Goal: Information Seeking & Learning: Learn about a topic

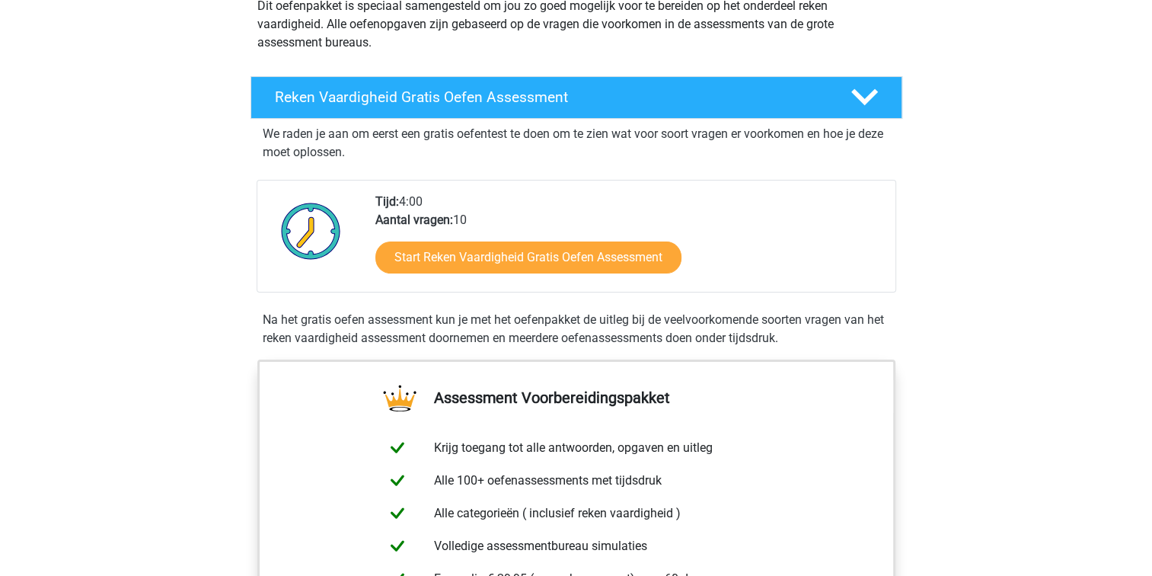
scroll to position [194, 0]
click at [419, 268] on link "Start Reken Vaardigheid Gratis Oefen Assessment" at bounding box center [528, 257] width 306 height 32
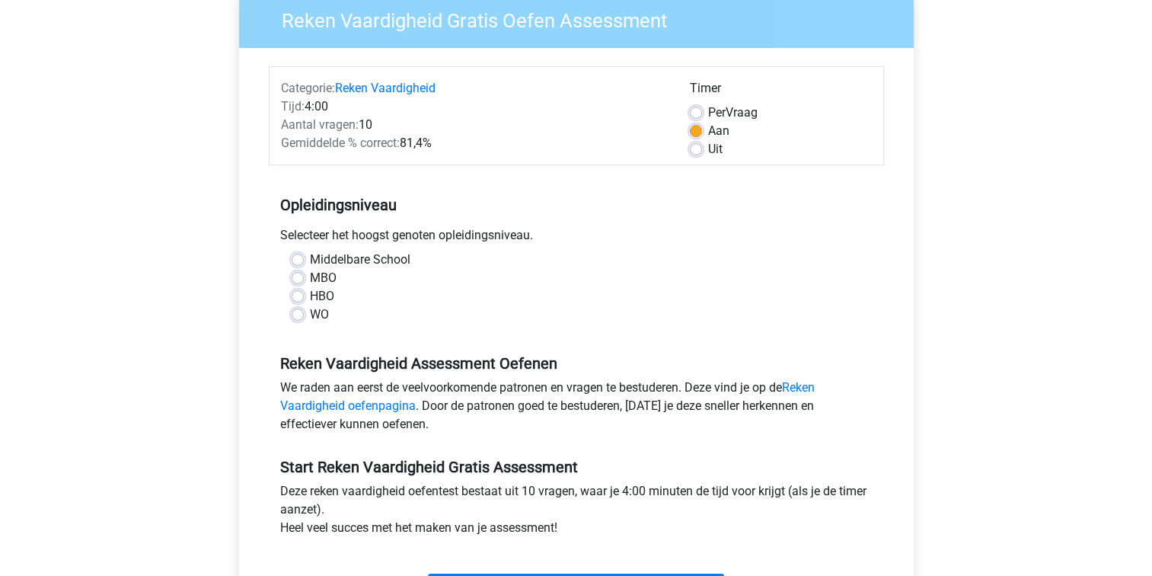
click at [310, 314] on label "WO" at bounding box center [319, 314] width 19 height 18
click at [297, 314] on input "WO" at bounding box center [298, 312] width 12 height 15
radio input "true"
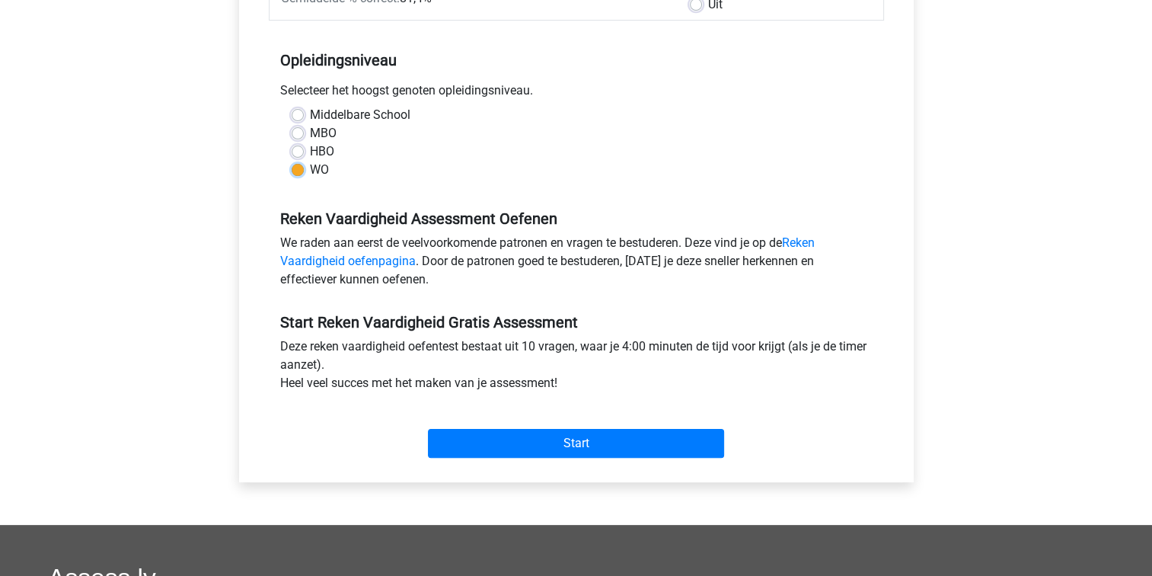
scroll to position [277, 0]
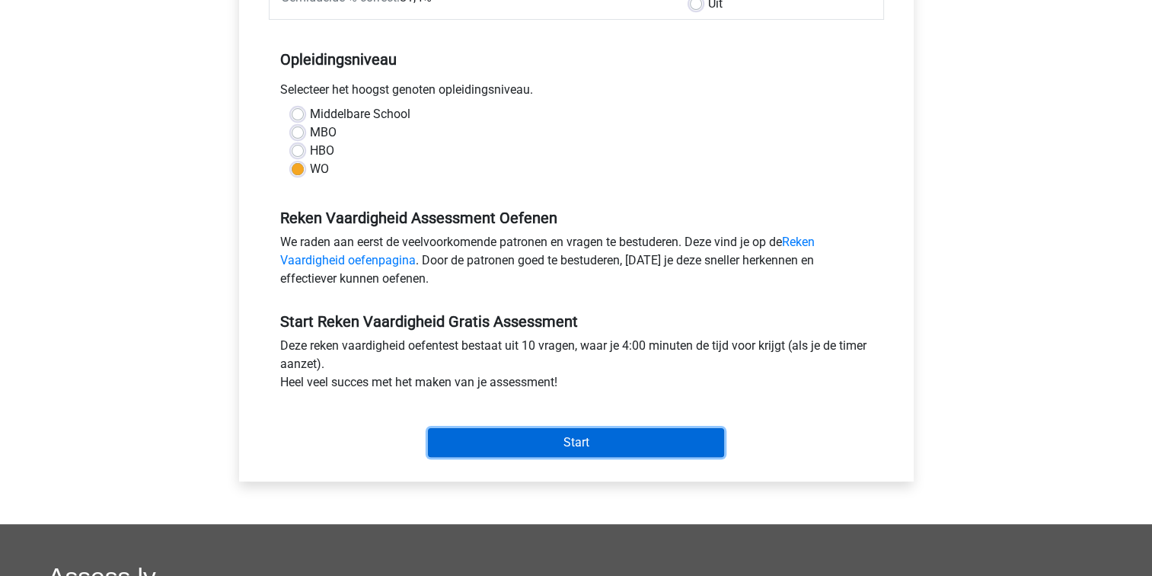
click at [466, 454] on input "Start" at bounding box center [576, 442] width 296 height 29
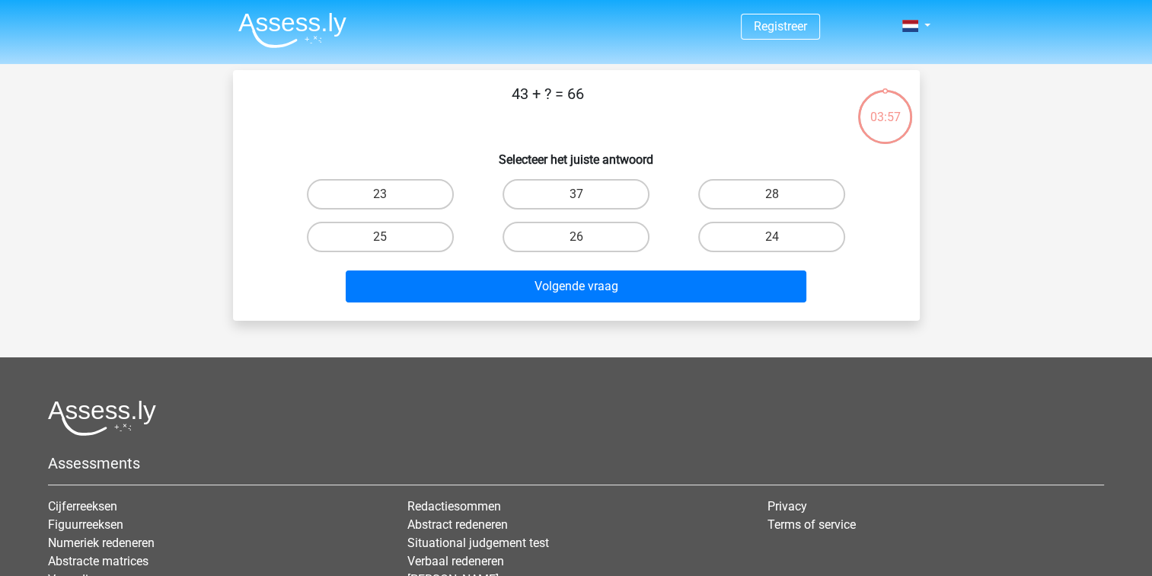
click at [381, 199] on input "23" at bounding box center [385, 199] width 10 height 10
radio input "true"
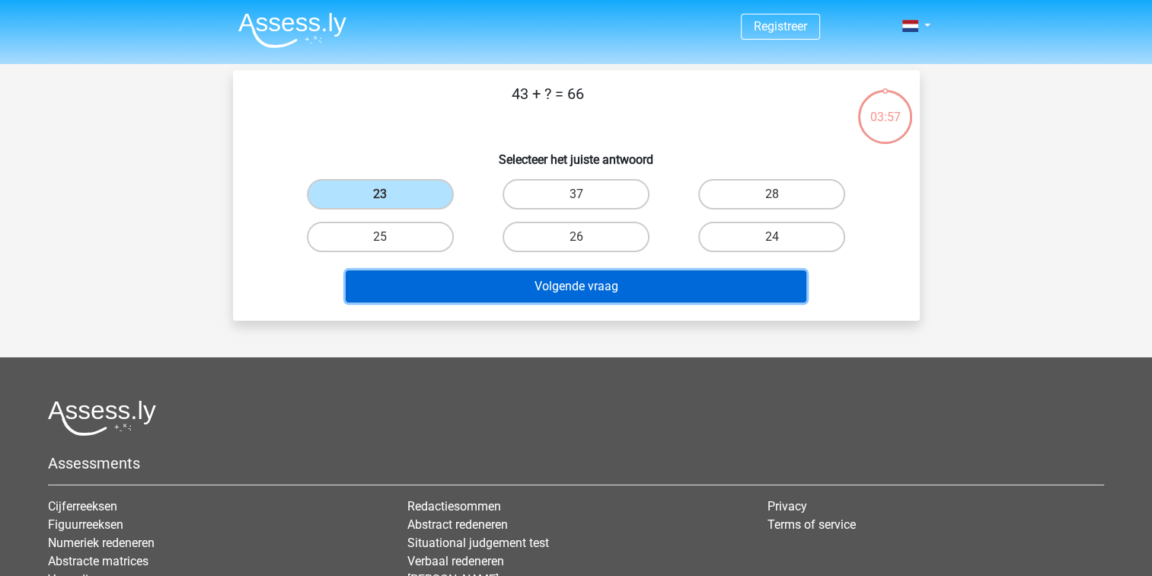
click at [466, 287] on button "Volgende vraag" at bounding box center [576, 286] width 461 height 32
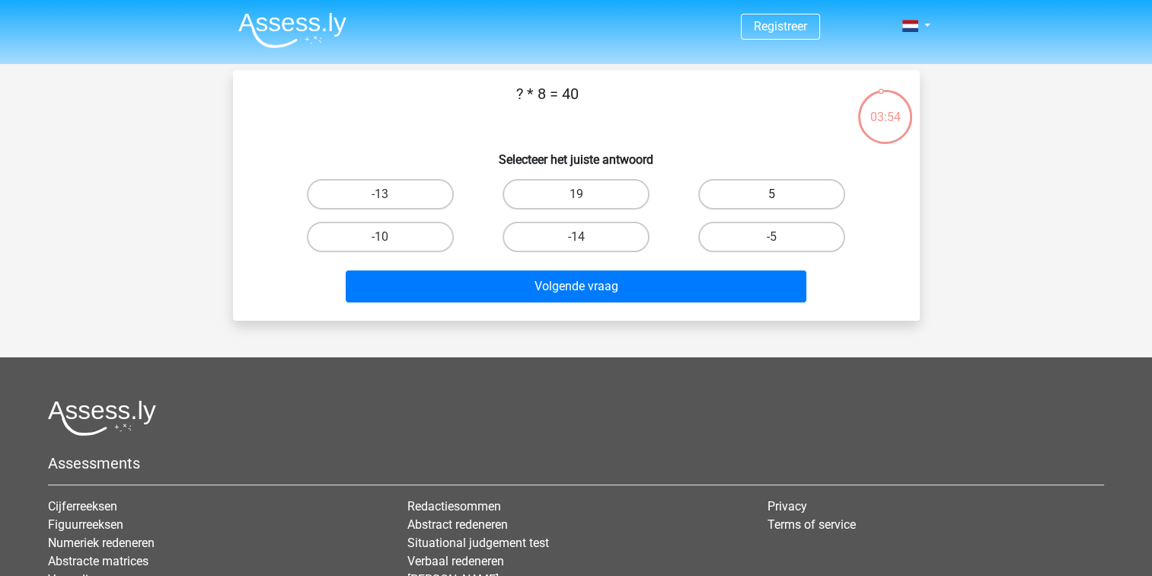
click at [756, 193] on label "5" at bounding box center [771, 194] width 147 height 30
click at [772, 194] on input "5" at bounding box center [777, 199] width 10 height 10
radio input "true"
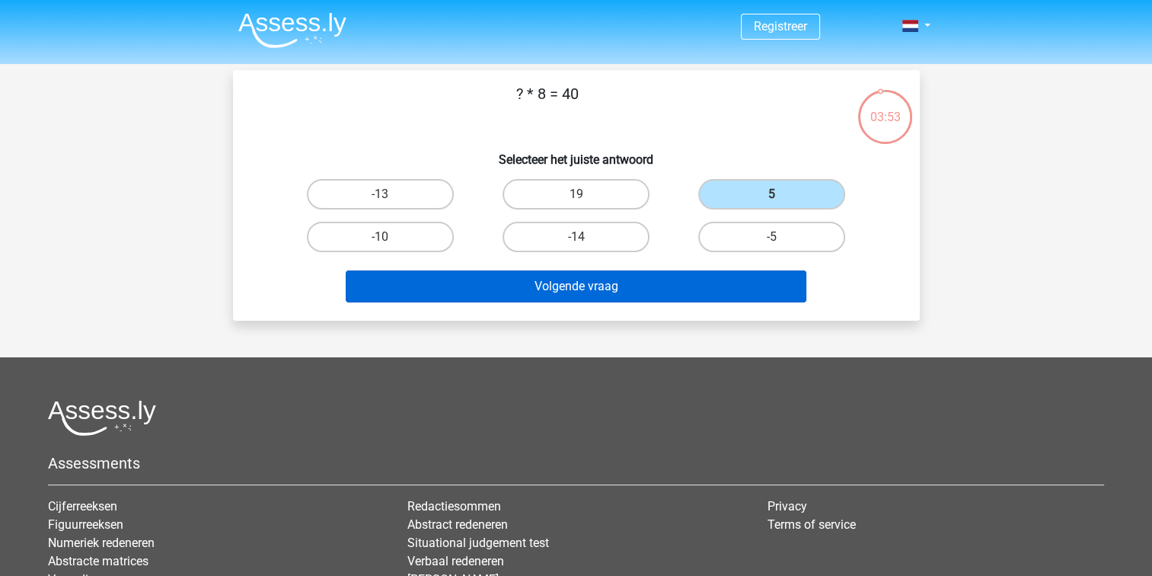
click at [597, 283] on button "Volgende vraag" at bounding box center [576, 286] width 461 height 32
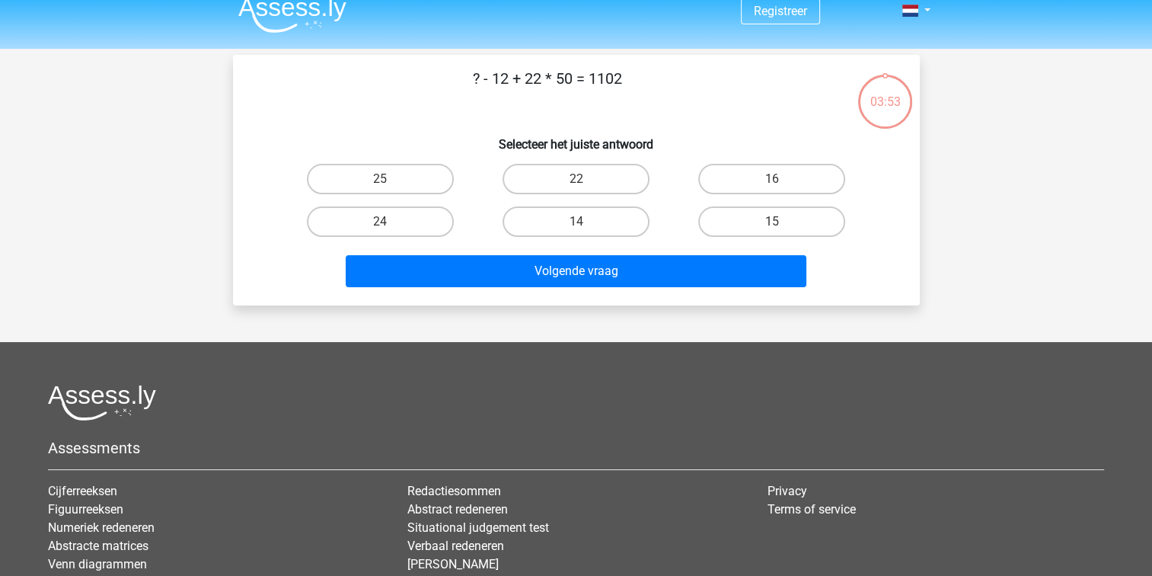
scroll to position [3, 0]
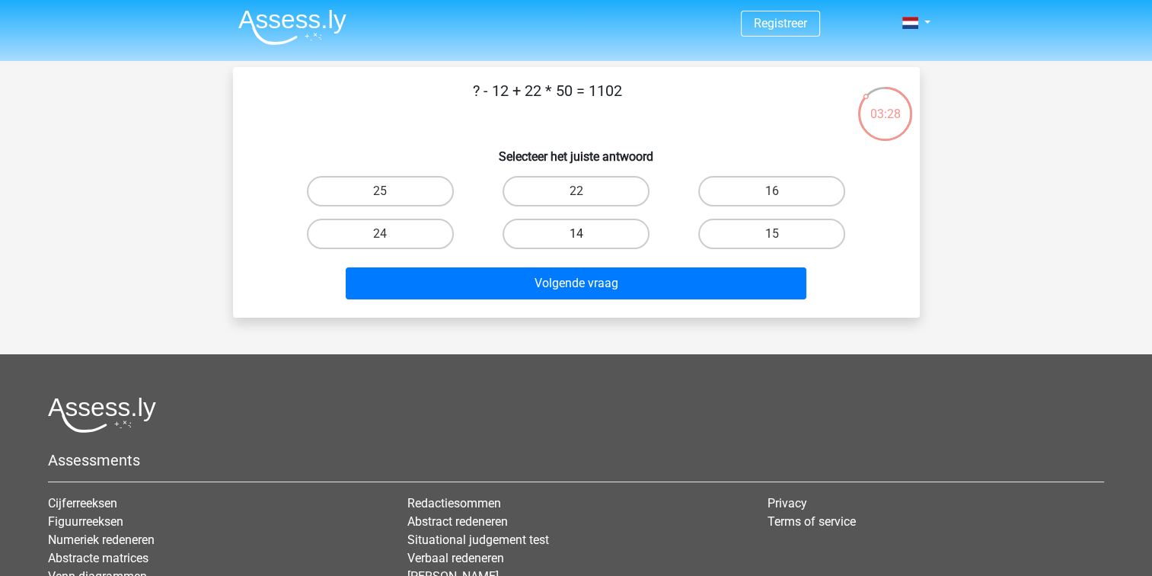
click at [526, 225] on label "14" at bounding box center [575, 233] width 147 height 30
click at [576, 234] on input "14" at bounding box center [581, 239] width 10 height 10
radio input "true"
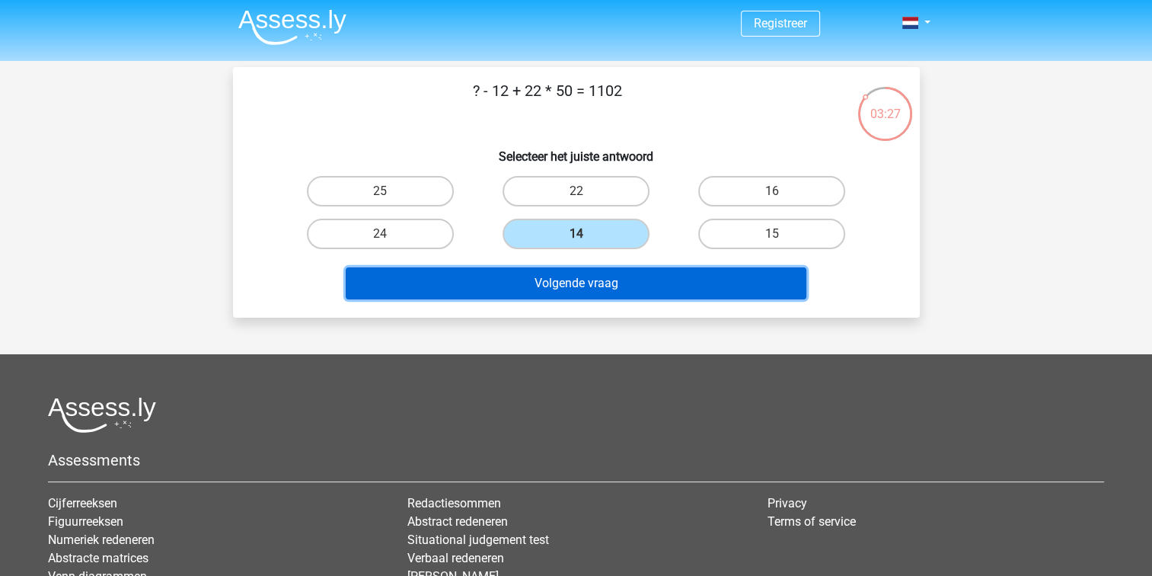
click at [534, 285] on button "Volgende vraag" at bounding box center [576, 283] width 461 height 32
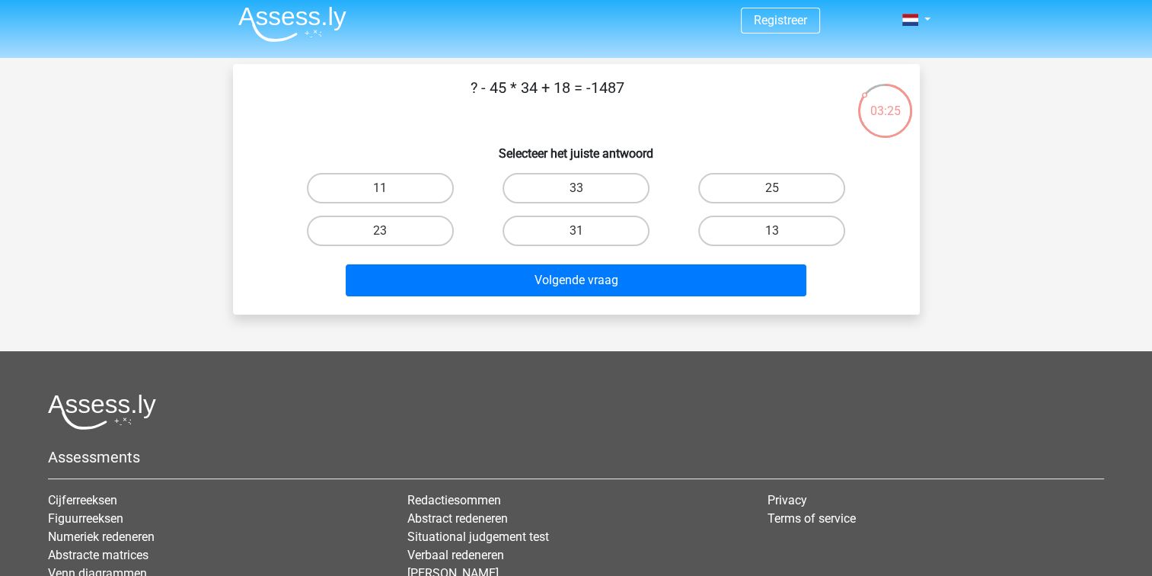
scroll to position [0, 0]
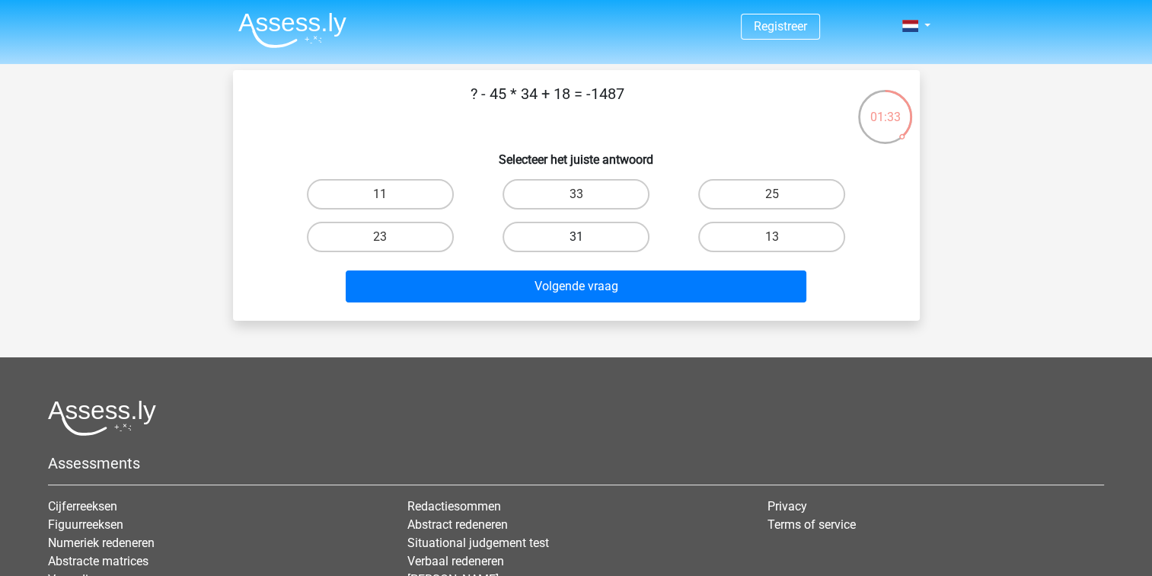
click at [520, 241] on label "31" at bounding box center [575, 237] width 147 height 30
click at [576, 241] on input "31" at bounding box center [581, 242] width 10 height 10
radio input "true"
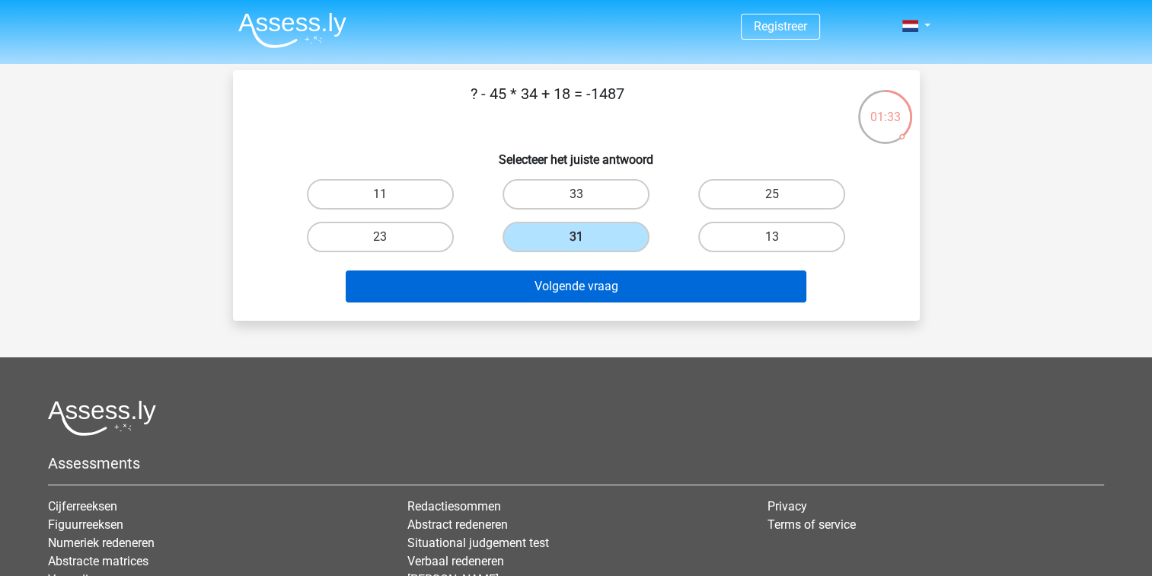
click at [442, 300] on button "Volgende vraag" at bounding box center [576, 286] width 461 height 32
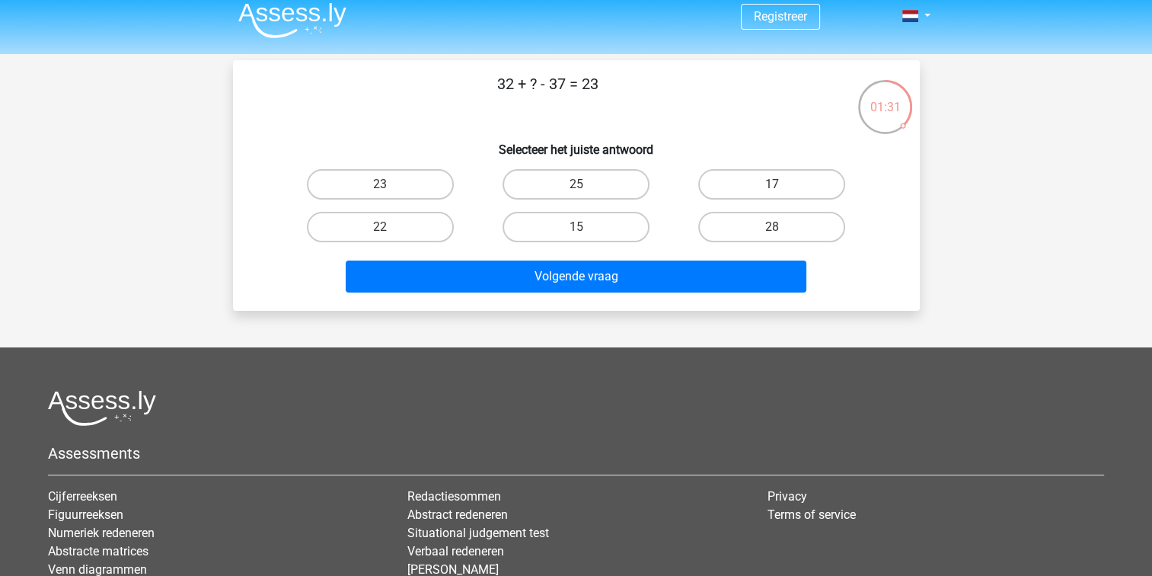
scroll to position [9, 0]
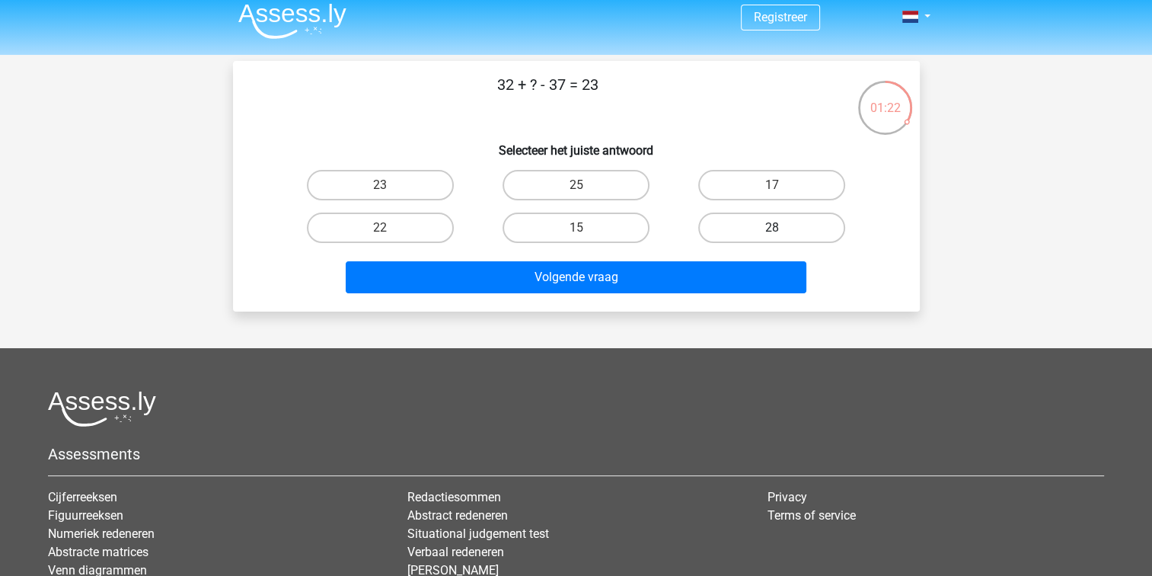
click at [728, 217] on label "28" at bounding box center [771, 227] width 147 height 30
click at [772, 228] on input "28" at bounding box center [777, 233] width 10 height 10
radio input "true"
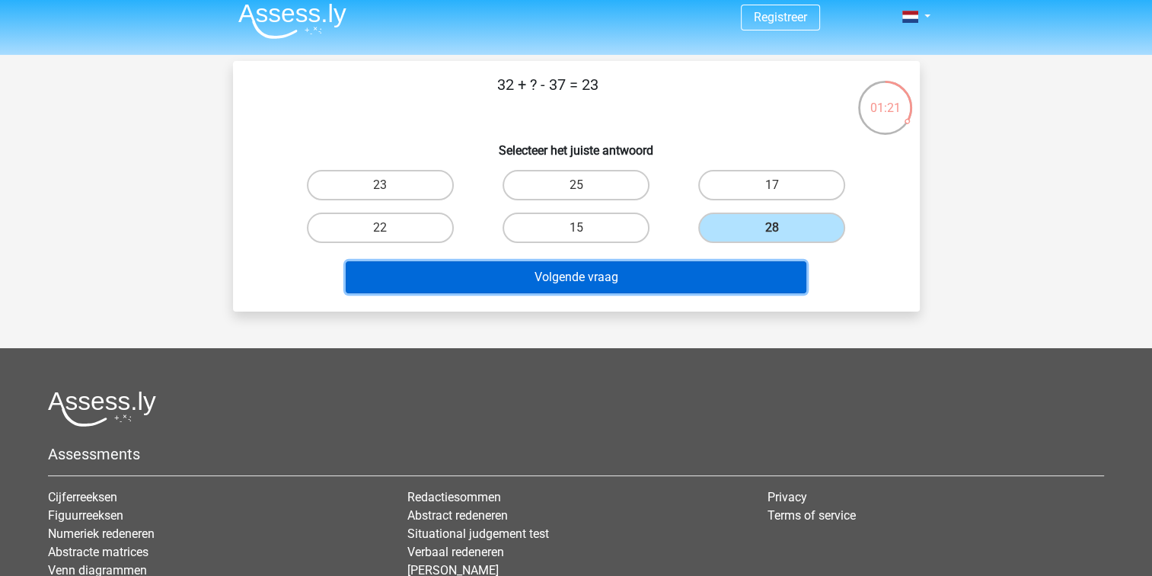
click at [560, 286] on button "Volgende vraag" at bounding box center [576, 277] width 461 height 32
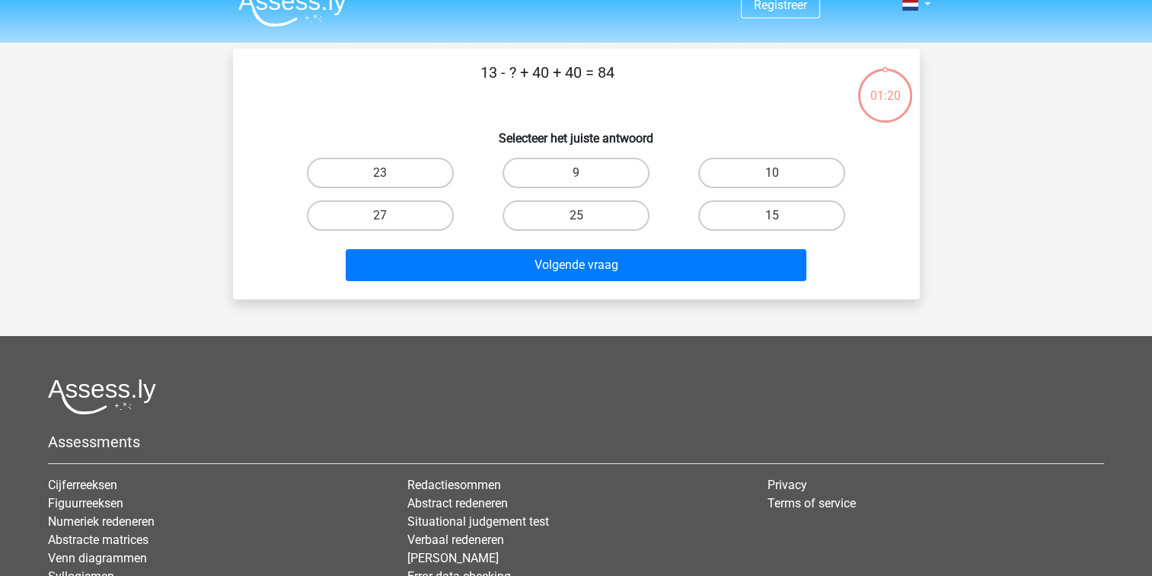
scroll to position [15, 0]
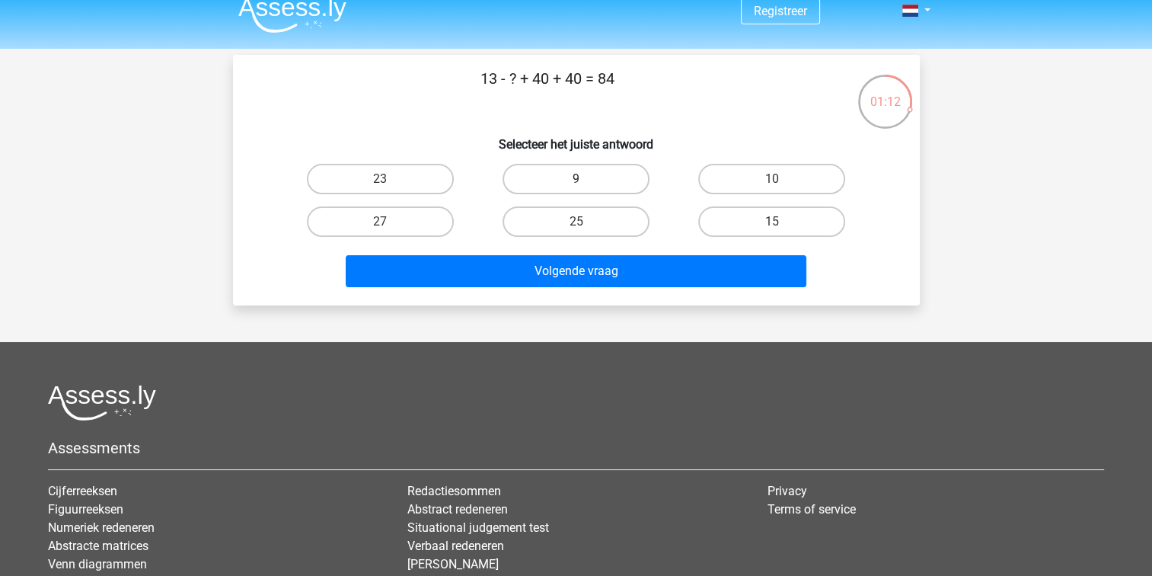
click at [519, 187] on label "9" at bounding box center [575, 179] width 147 height 30
click at [576, 187] on input "9" at bounding box center [581, 184] width 10 height 10
radio input "true"
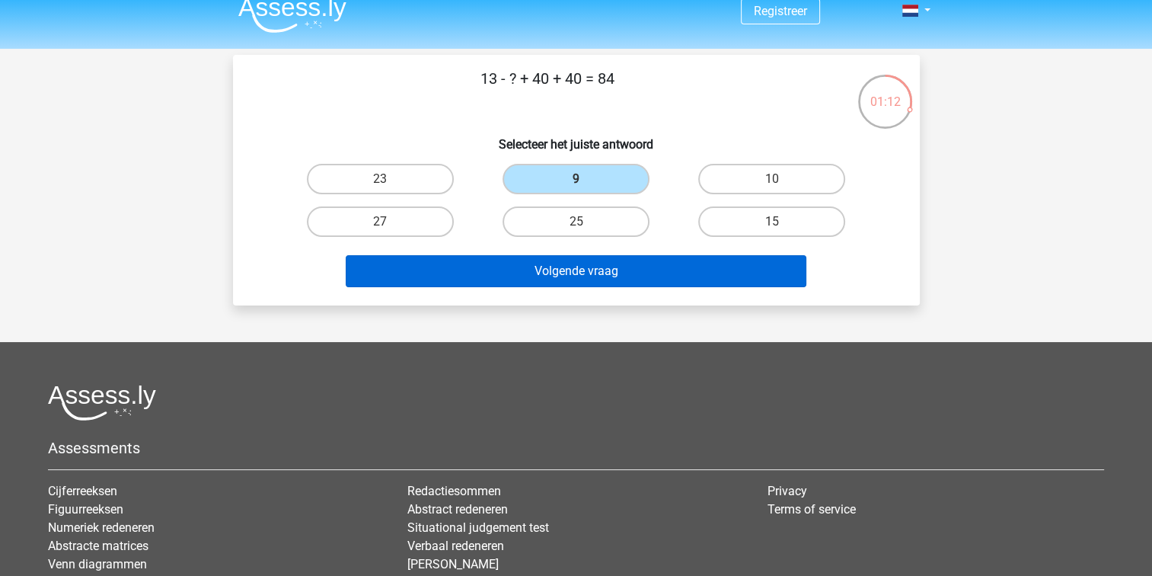
click at [451, 276] on button "Volgende vraag" at bounding box center [576, 271] width 461 height 32
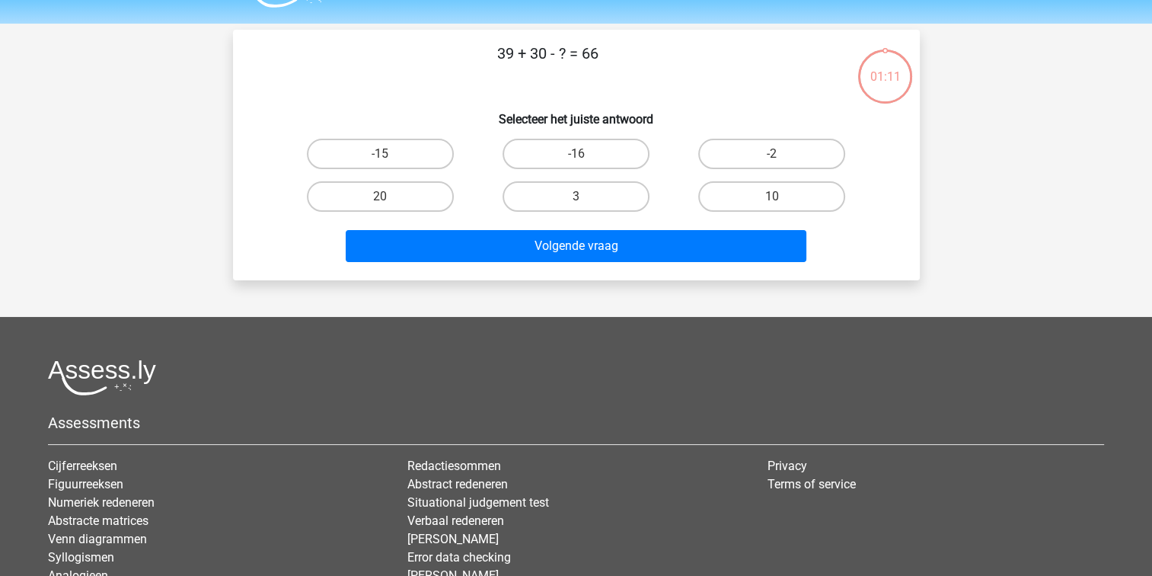
scroll to position [0, 0]
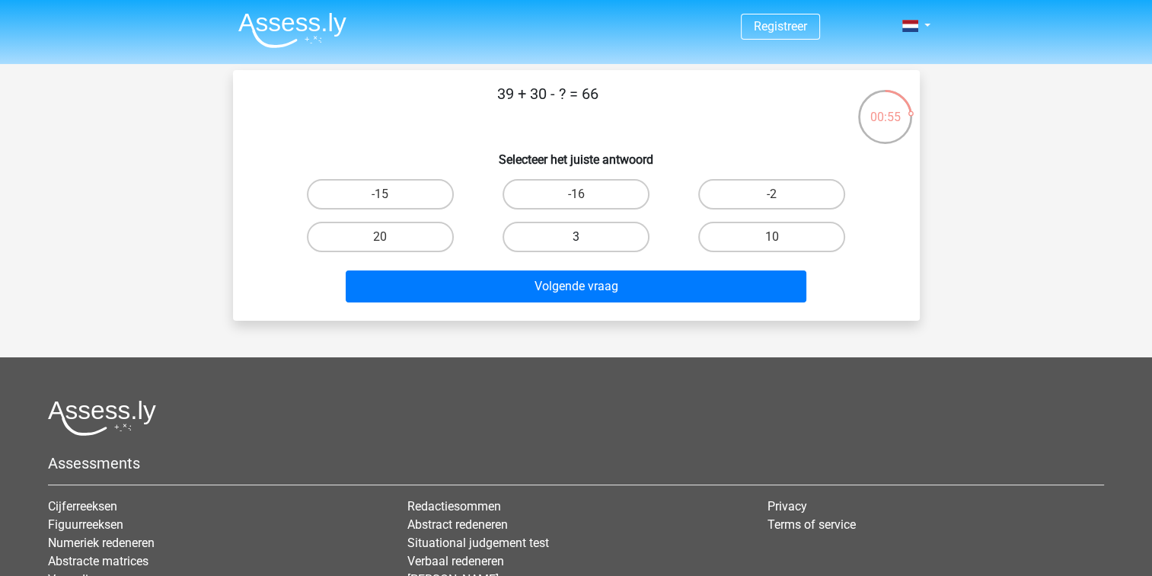
click at [559, 249] on label "3" at bounding box center [575, 237] width 147 height 30
click at [576, 247] on input "3" at bounding box center [581, 242] width 10 height 10
radio input "true"
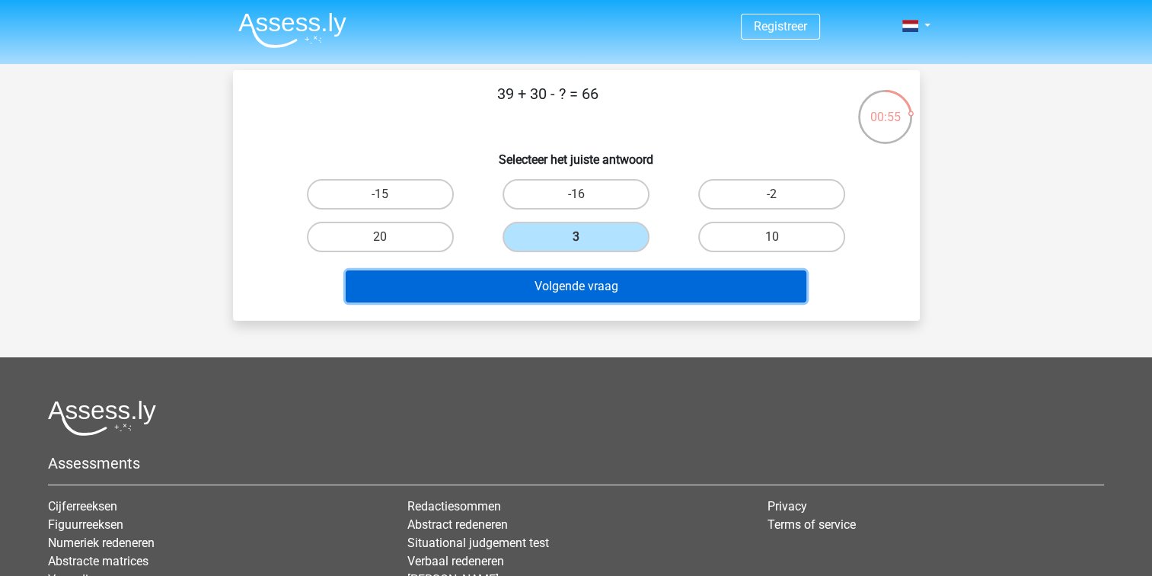
click at [563, 276] on button "Volgende vraag" at bounding box center [576, 286] width 461 height 32
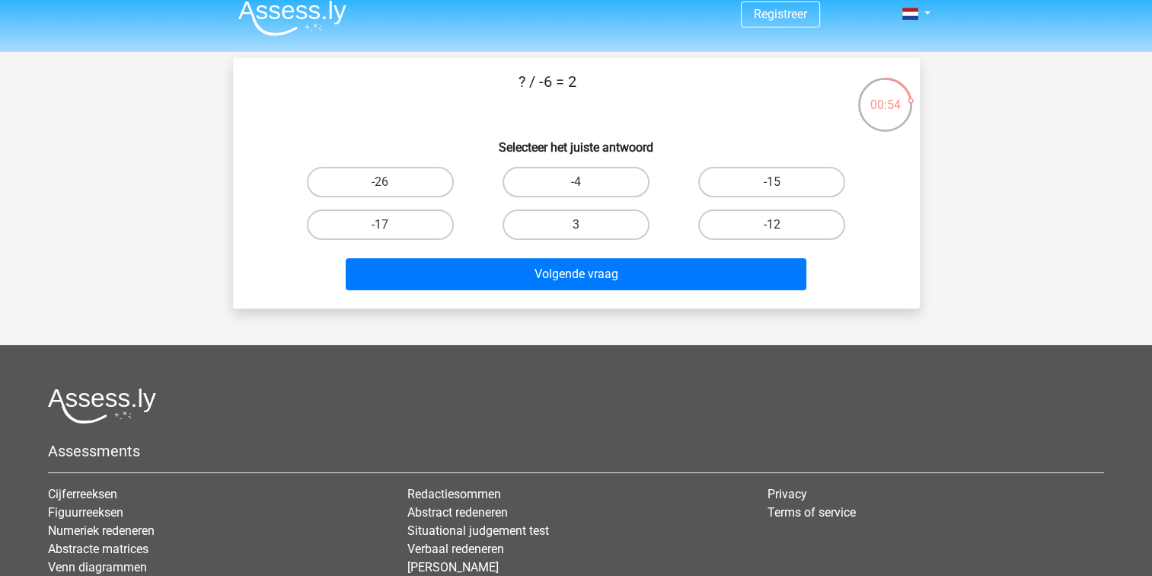
scroll to position [9, 0]
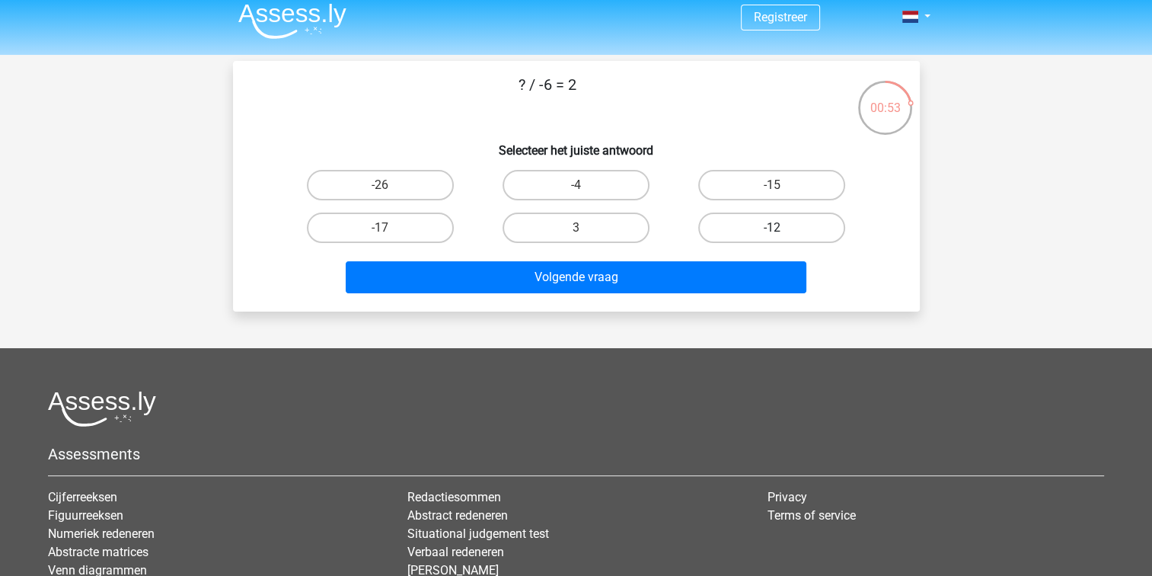
click at [728, 227] on label "-12" at bounding box center [771, 227] width 147 height 30
click at [772, 228] on input "-12" at bounding box center [777, 233] width 10 height 10
radio input "true"
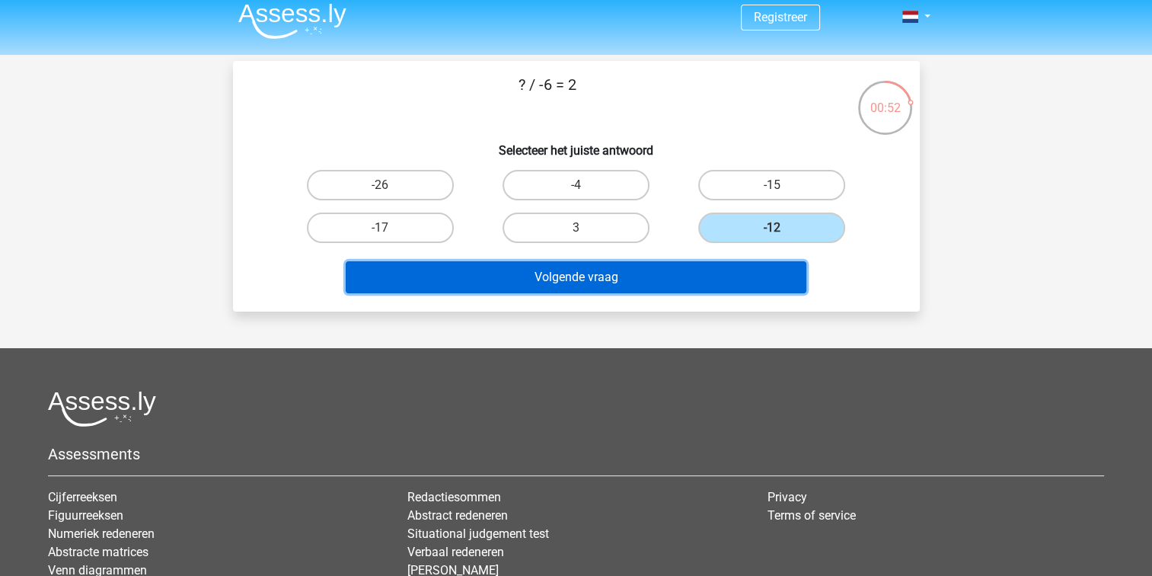
click at [667, 286] on button "Volgende vraag" at bounding box center [576, 277] width 461 height 32
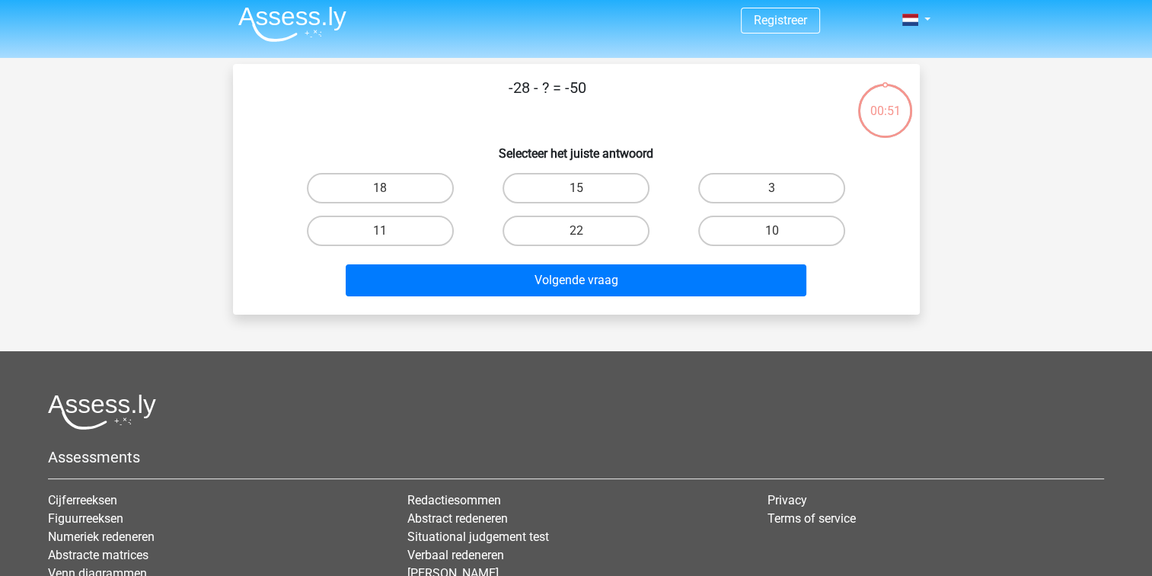
scroll to position [0, 0]
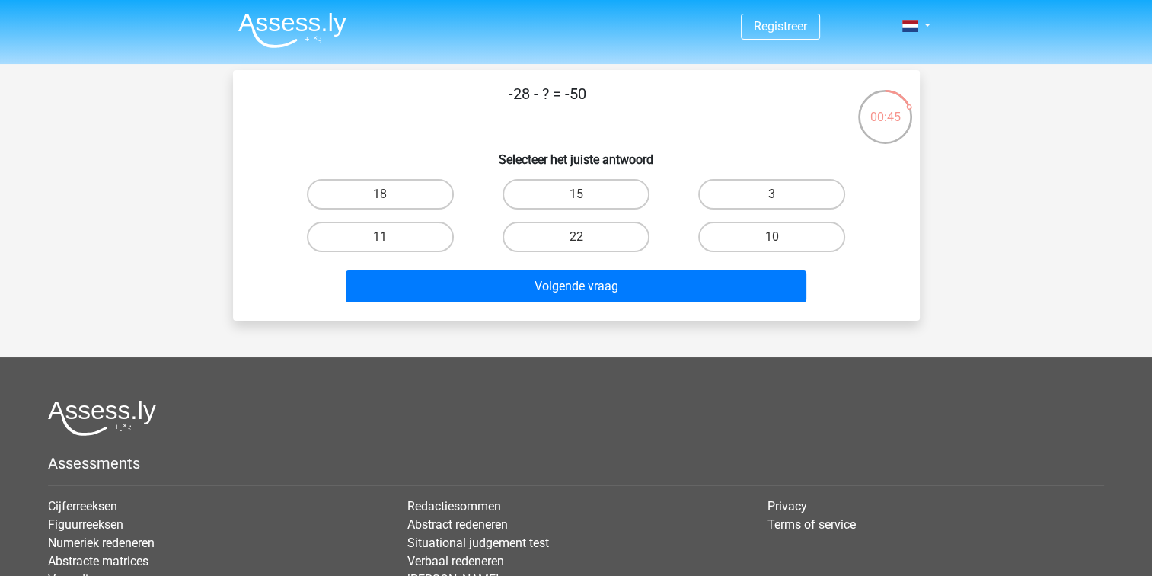
click at [542, 239] on label "22" at bounding box center [575, 237] width 147 height 30
click at [576, 239] on input "22" at bounding box center [581, 242] width 10 height 10
radio input "true"
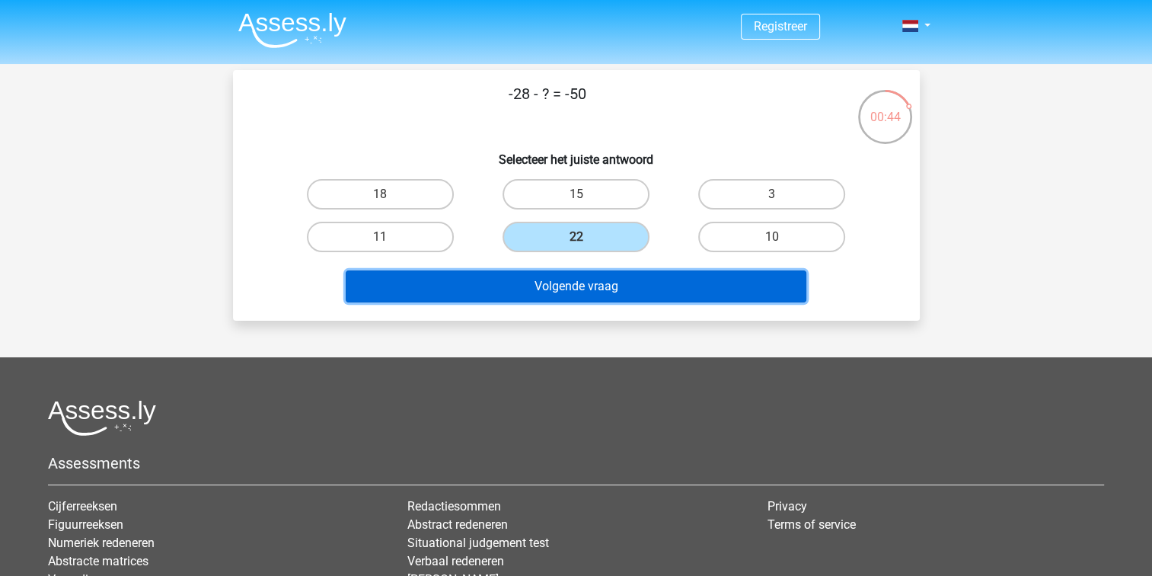
click at [554, 288] on button "Volgende vraag" at bounding box center [576, 286] width 461 height 32
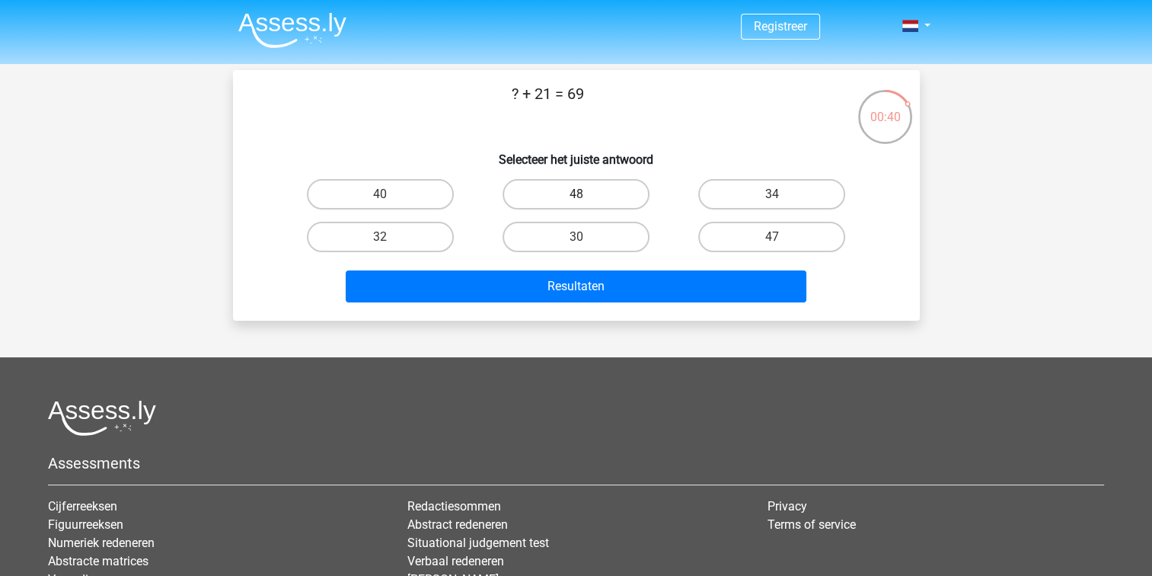
click at [549, 180] on label "48" at bounding box center [575, 194] width 147 height 30
click at [576, 194] on input "48" at bounding box center [581, 199] width 10 height 10
radio input "true"
click at [572, 285] on button "Resultaten" at bounding box center [576, 286] width 461 height 32
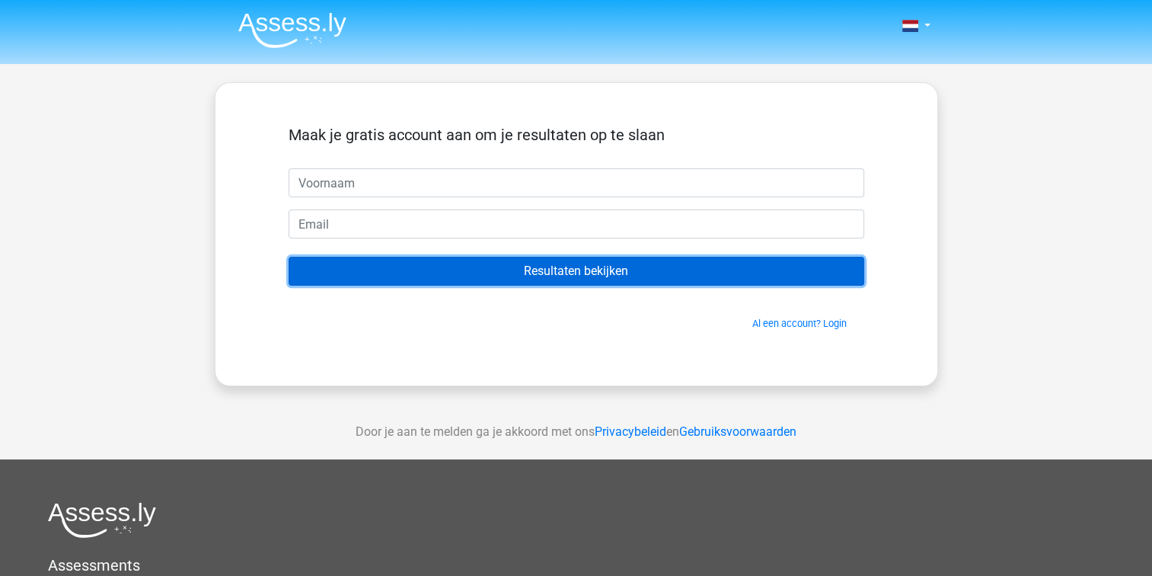
click at [583, 279] on input "Resultaten bekijken" at bounding box center [577, 271] width 576 height 29
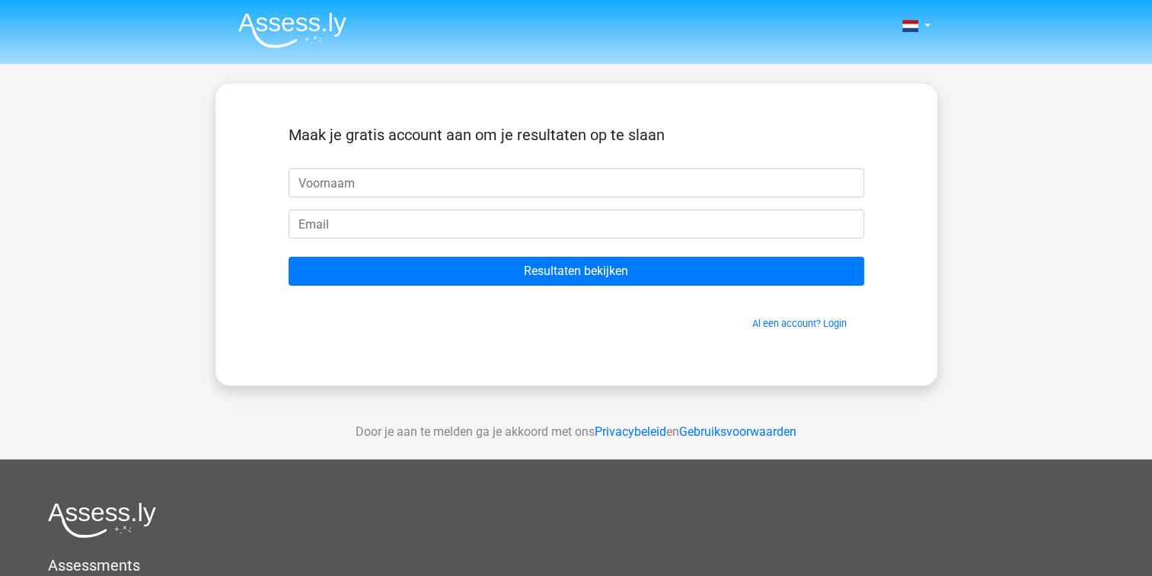
click at [231, 308] on div "Maak je gratis account aan om je resultaten op te slaan Resultaten bekijken Al …" at bounding box center [576, 234] width 723 height 304
click at [126, 234] on div "Nederlands English" at bounding box center [576, 430] width 1152 height 861
